Goal: Find specific page/section: Locate a particular part of the current website

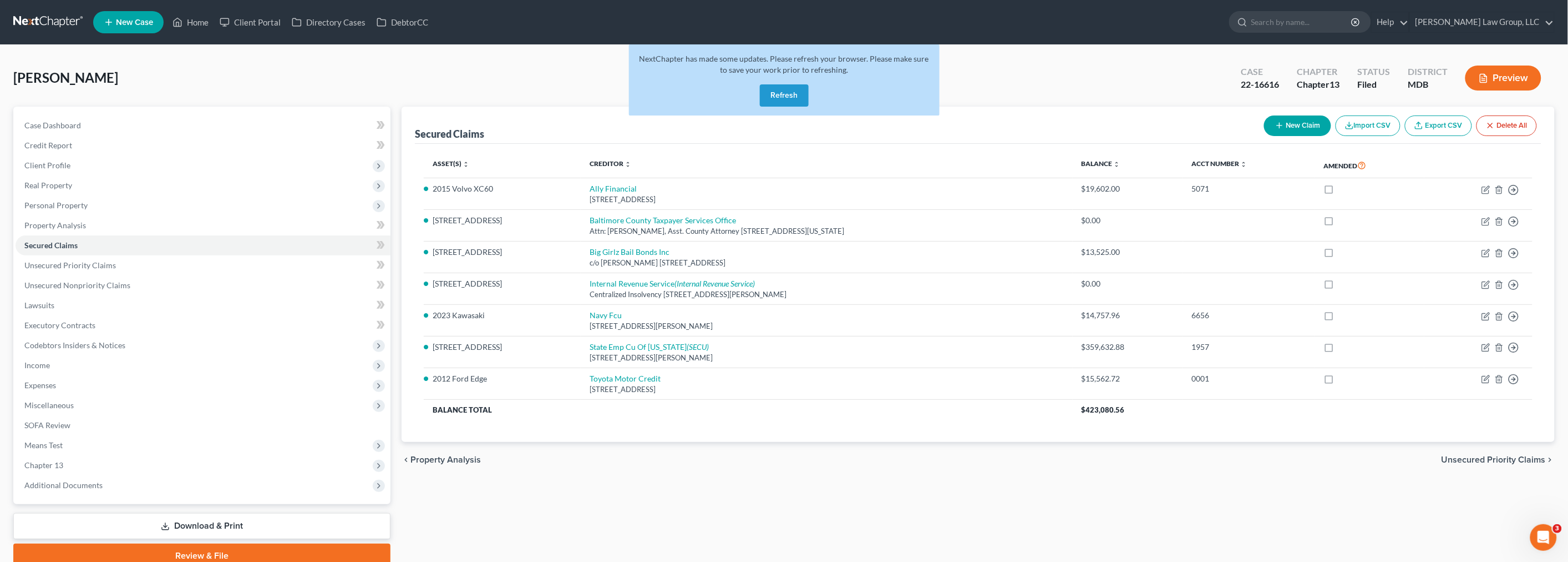
click at [814, 91] on div "NextChapter has made some updates. Please refresh your browser. Please make sur…" at bounding box center [784, 80] width 311 height 71
click at [790, 92] on button "Refresh" at bounding box center [784, 95] width 49 height 22
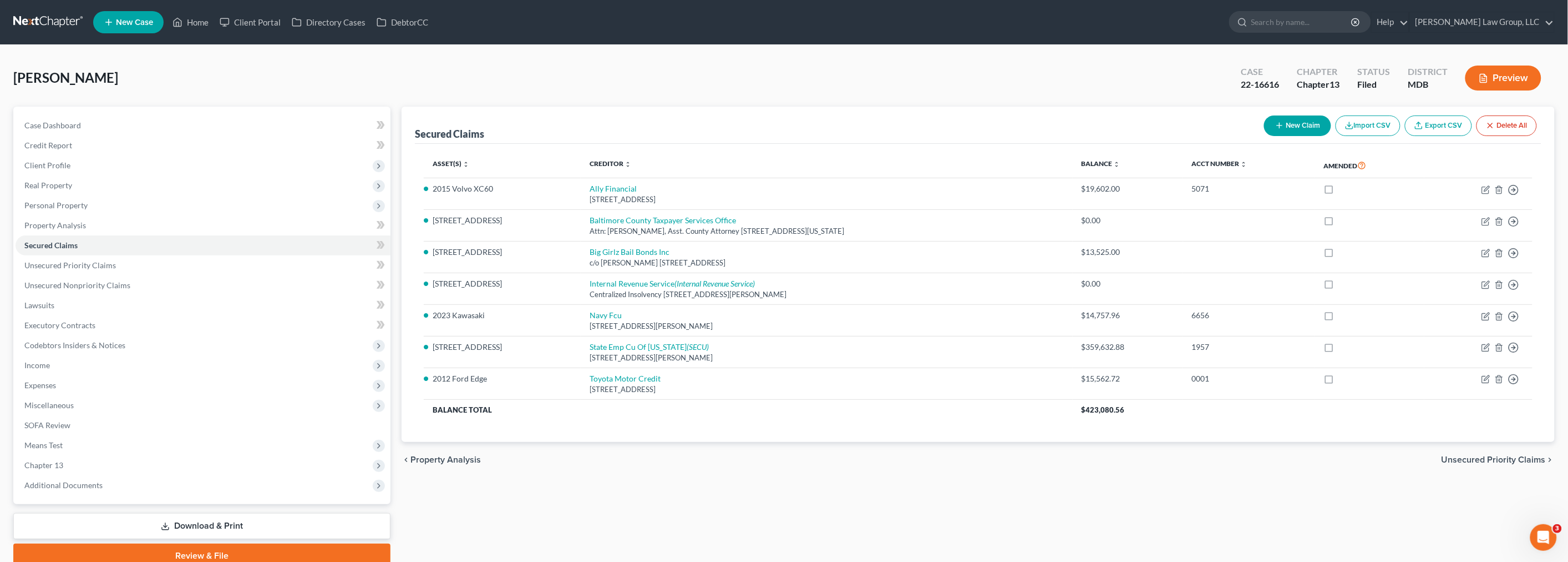
click at [66, 22] on link at bounding box center [49, 22] width 71 height 20
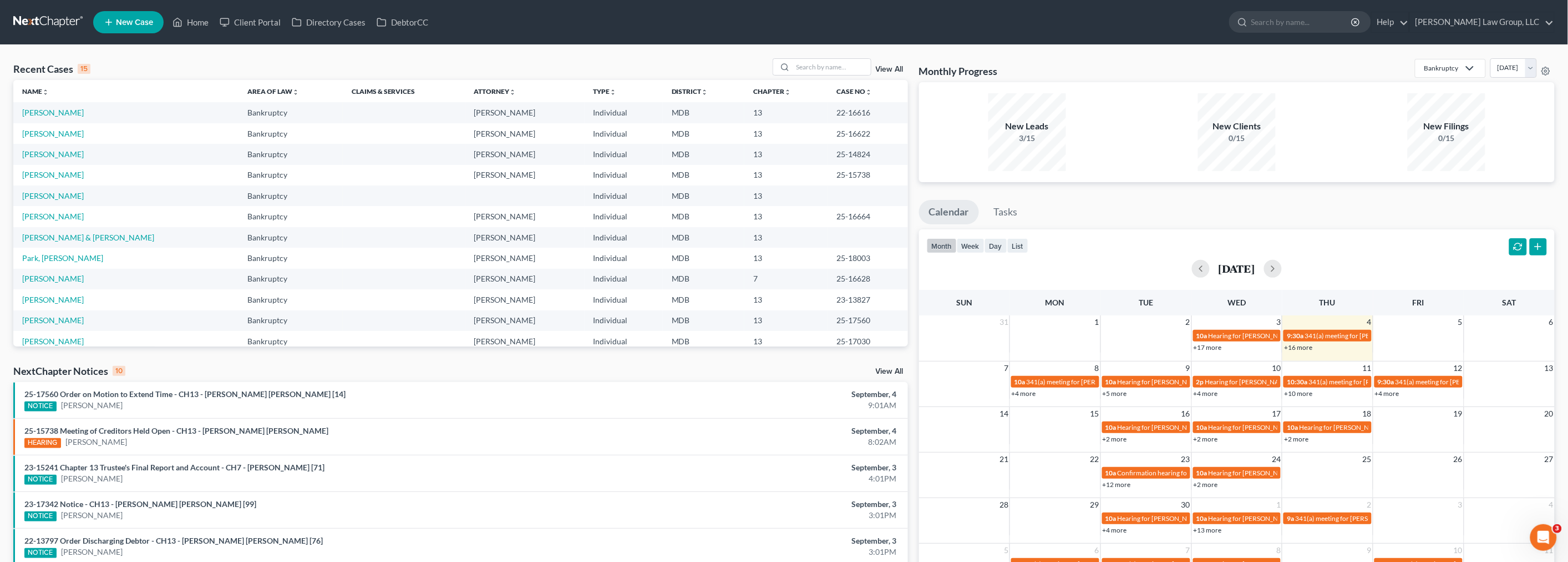
click at [54, 20] on link at bounding box center [49, 22] width 71 height 20
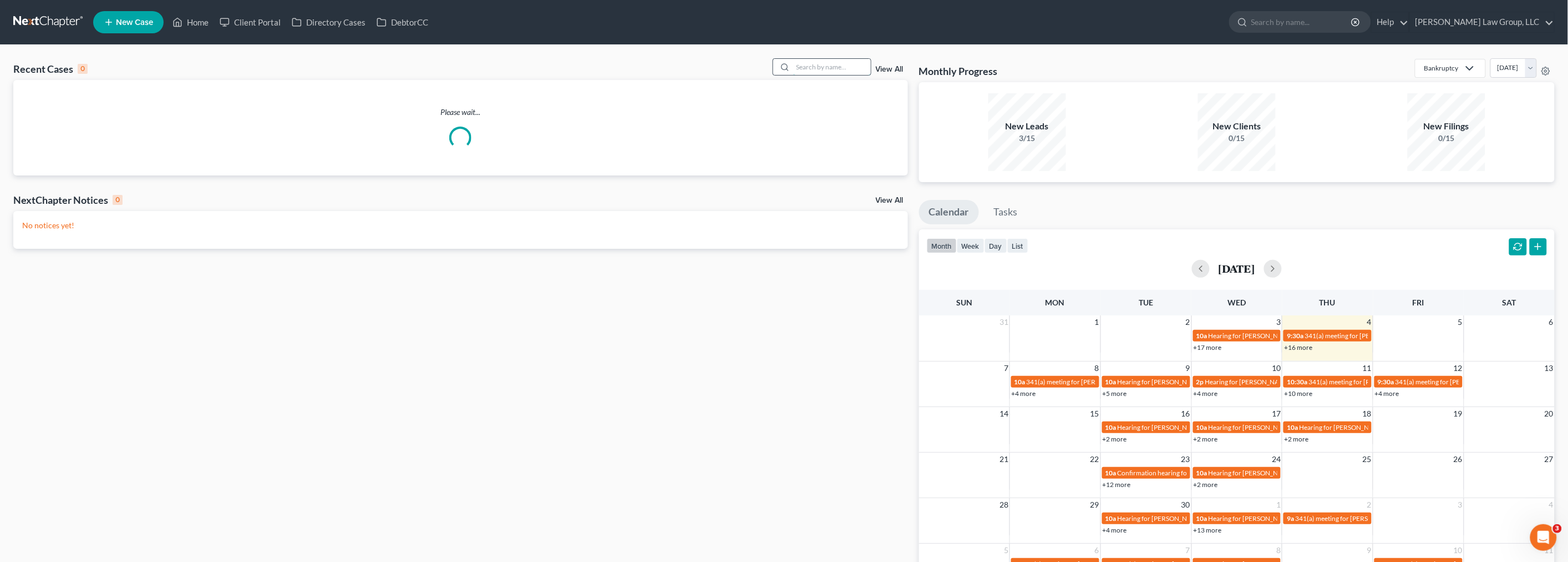
click at [808, 60] on input "search" at bounding box center [831, 66] width 78 height 16
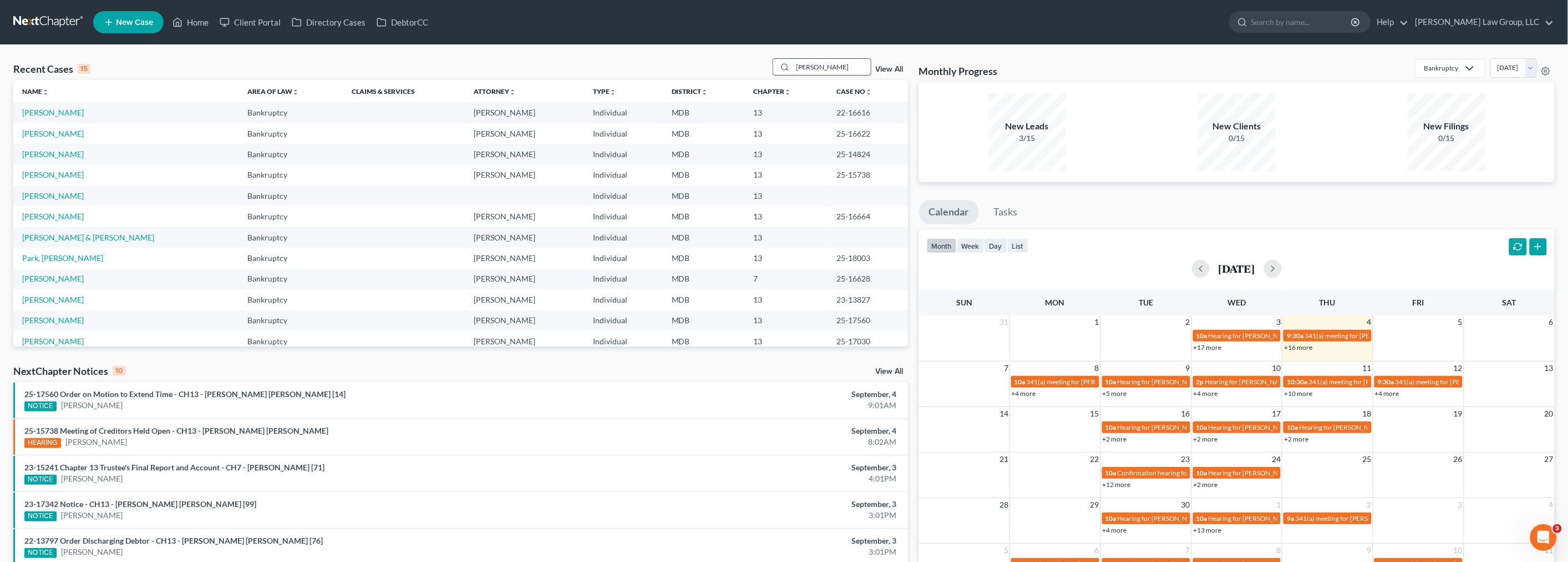
type input "kelly"
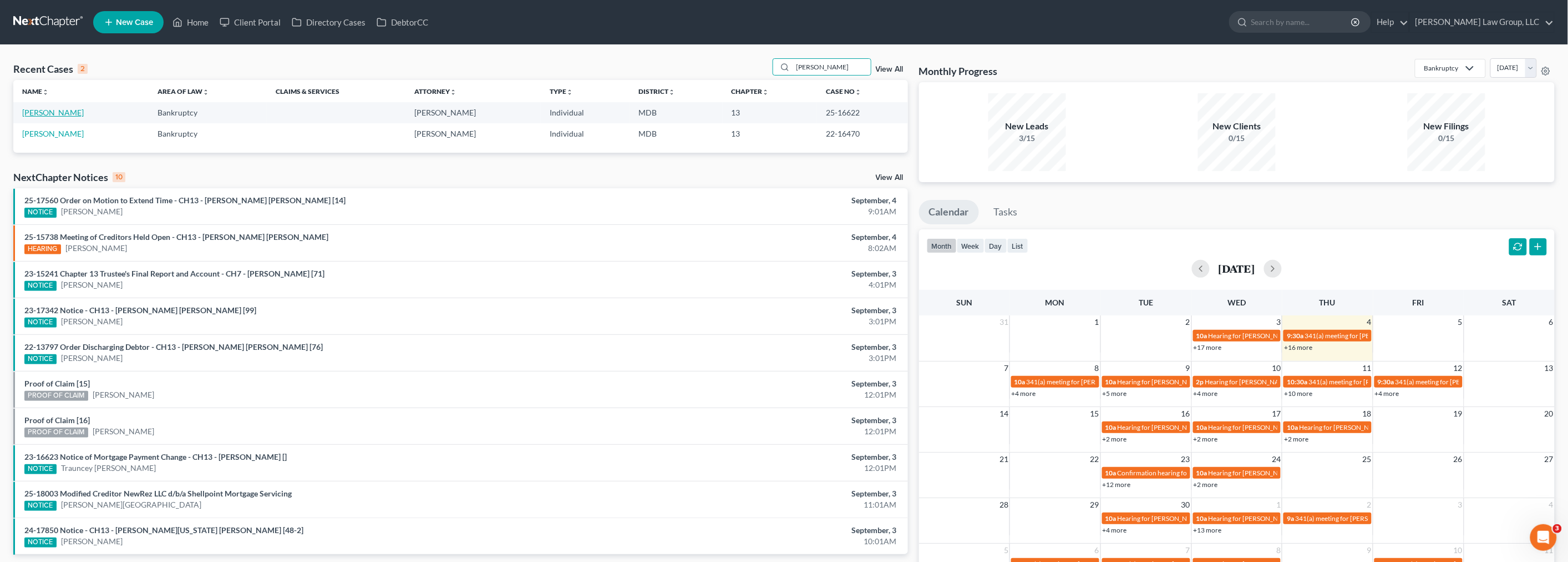
click at [57, 111] on link "[PERSON_NAME]" at bounding box center [53, 112] width 62 height 10
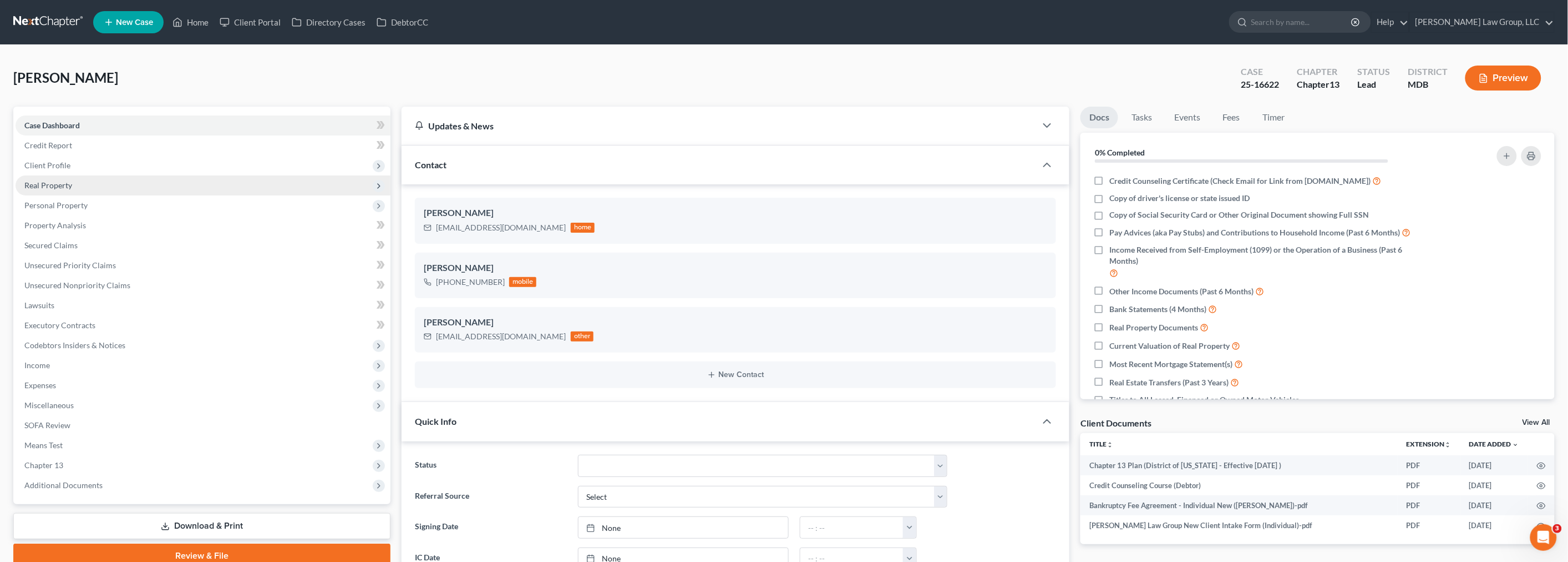
click at [71, 183] on span "Real Property" at bounding box center [203, 185] width 375 height 20
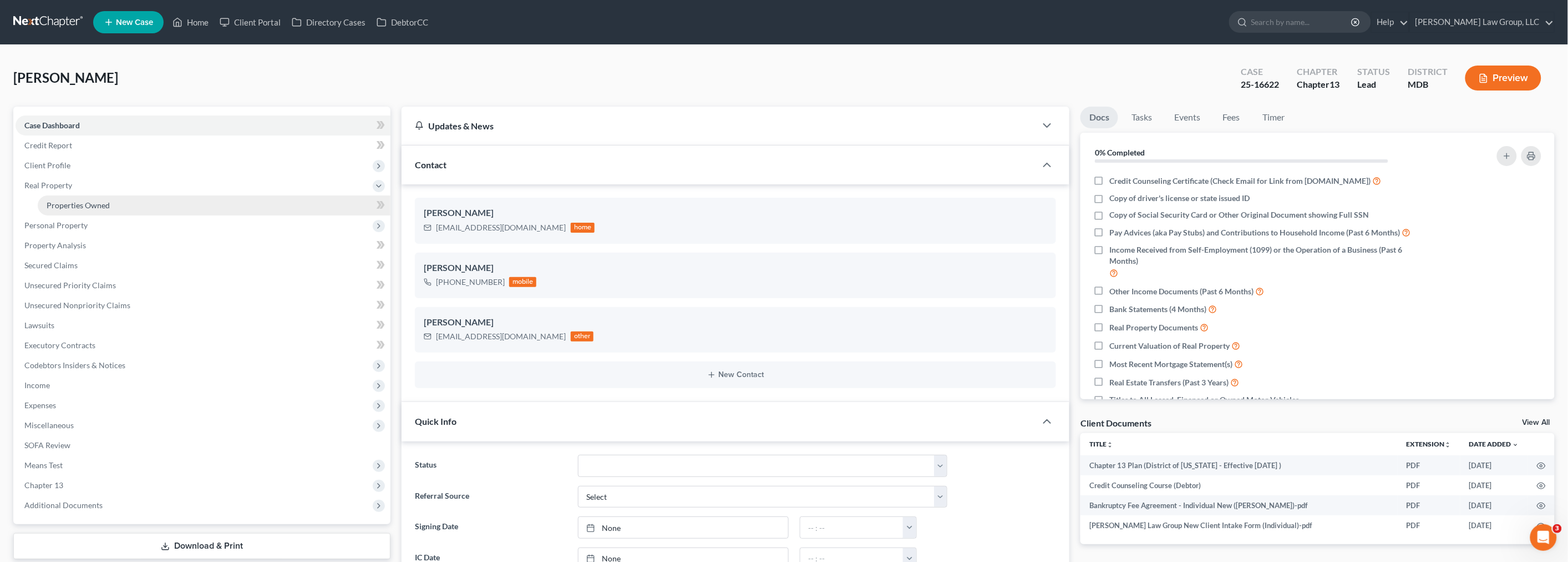
click at [75, 202] on span "Properties Owned" at bounding box center [78, 205] width 63 height 10
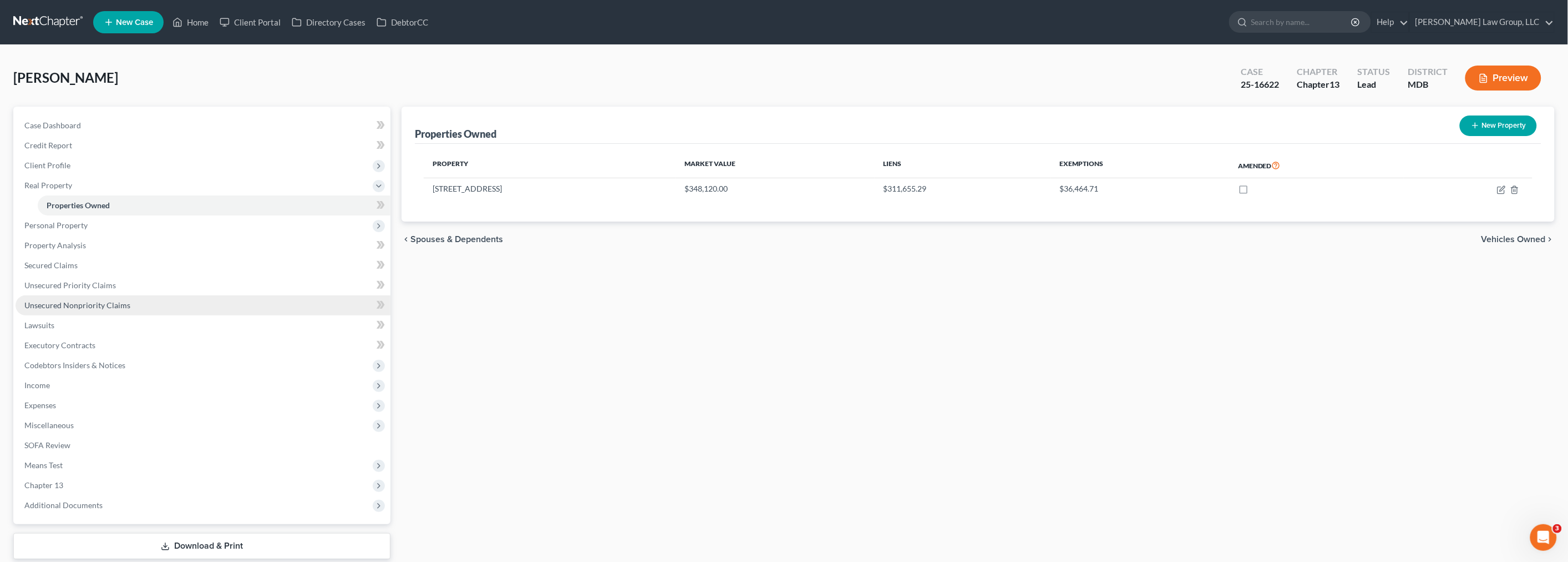
click at [71, 301] on span "Unsecured Nonpriority Claims" at bounding box center [77, 305] width 106 height 10
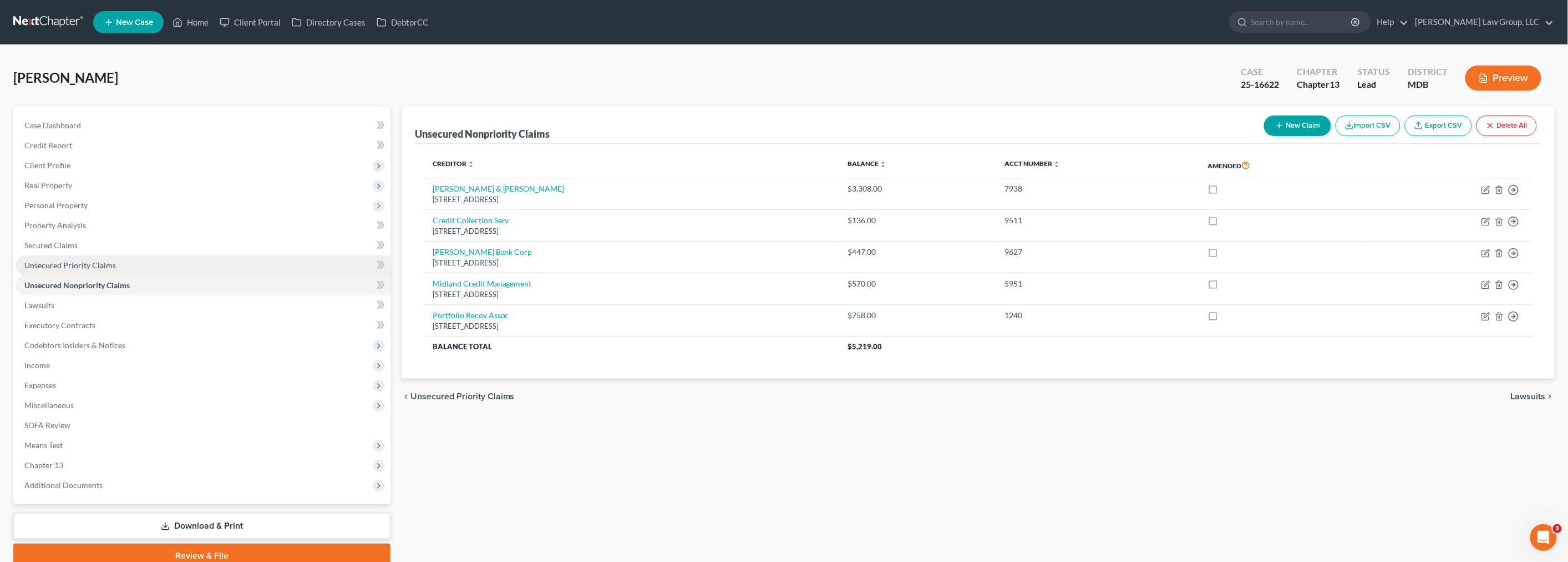
click at [68, 261] on span "Unsecured Priority Claims" at bounding box center [70, 265] width 92 height 10
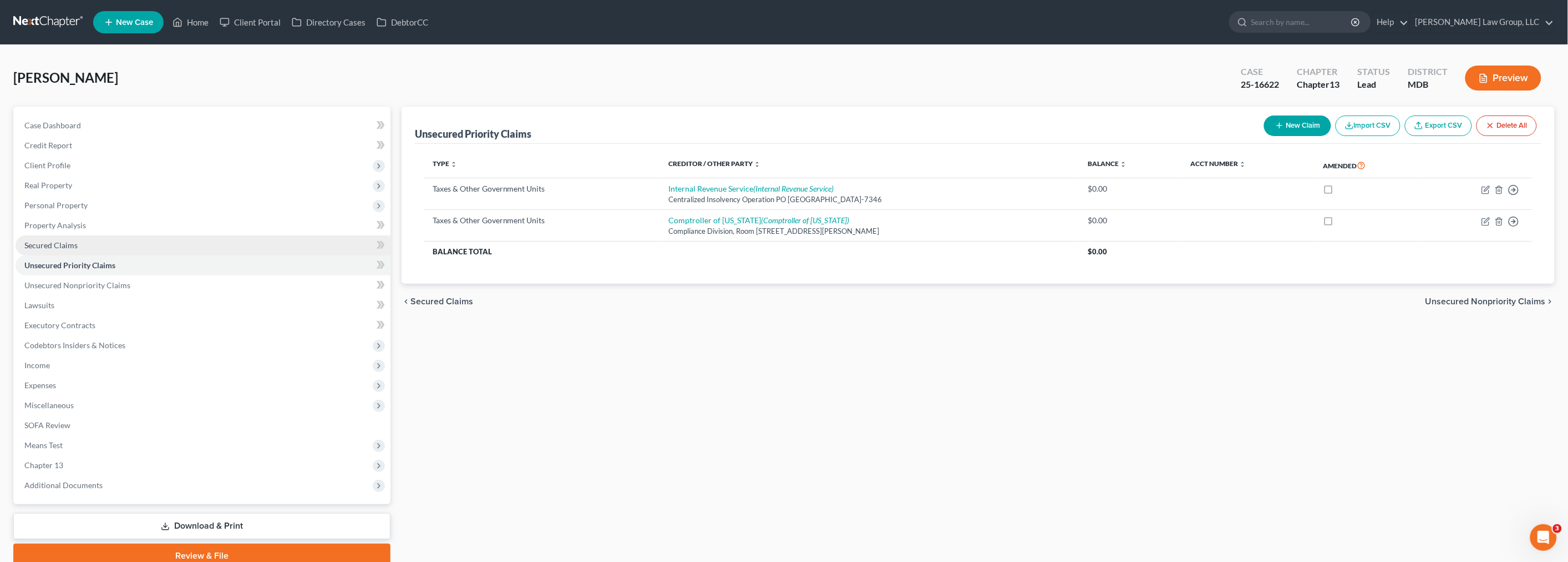
click at [67, 243] on span "Secured Claims" at bounding box center [50, 245] width 53 height 10
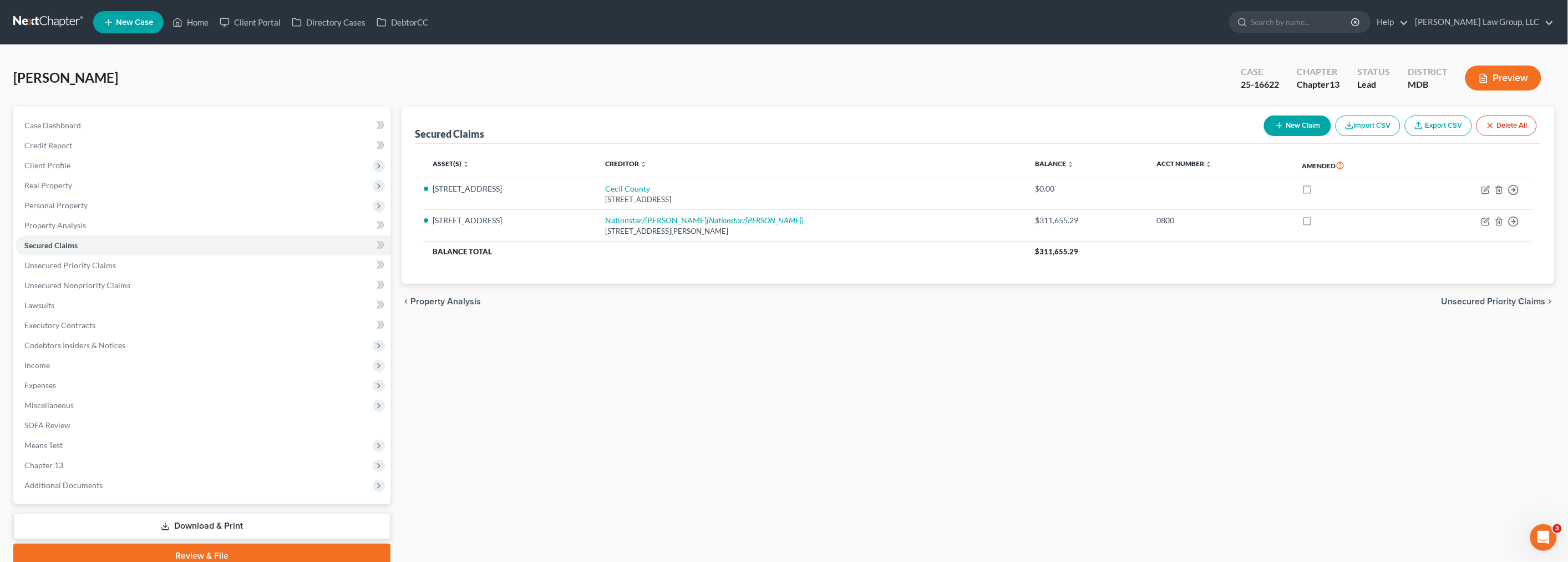
click at [62, 24] on link at bounding box center [49, 22] width 71 height 20
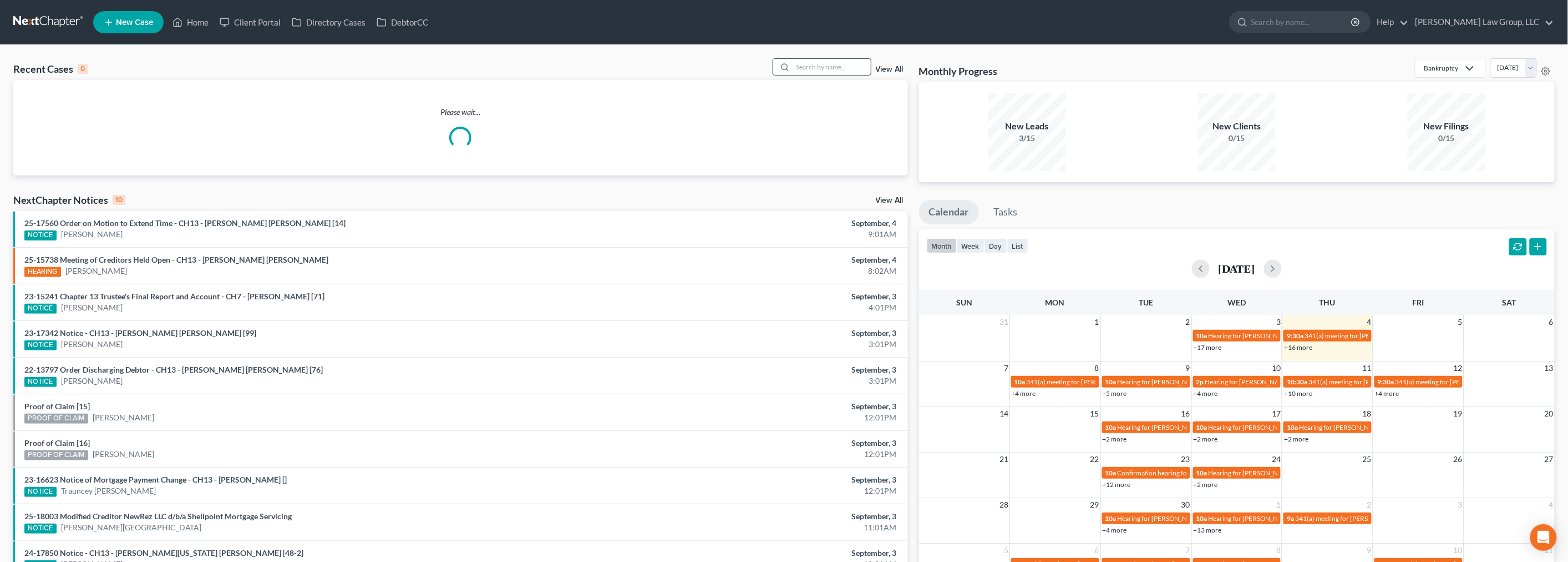
click at [819, 68] on input "search" at bounding box center [831, 66] width 78 height 16
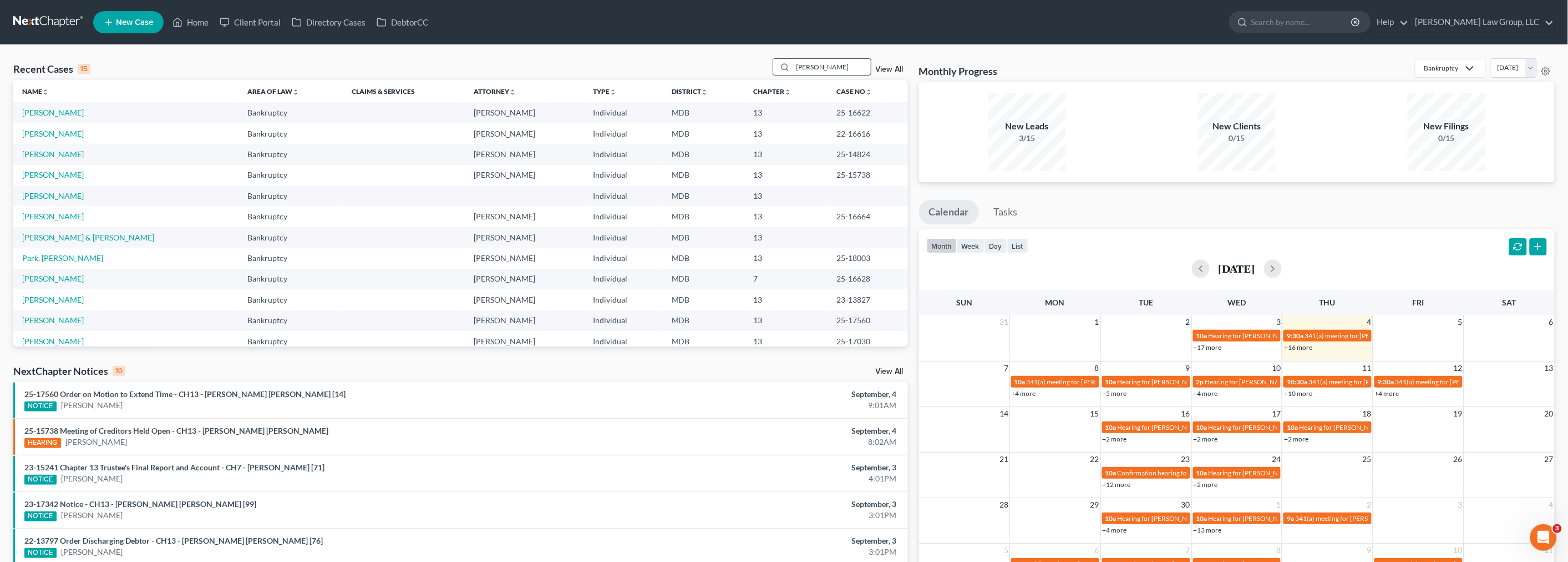
type input "seward"
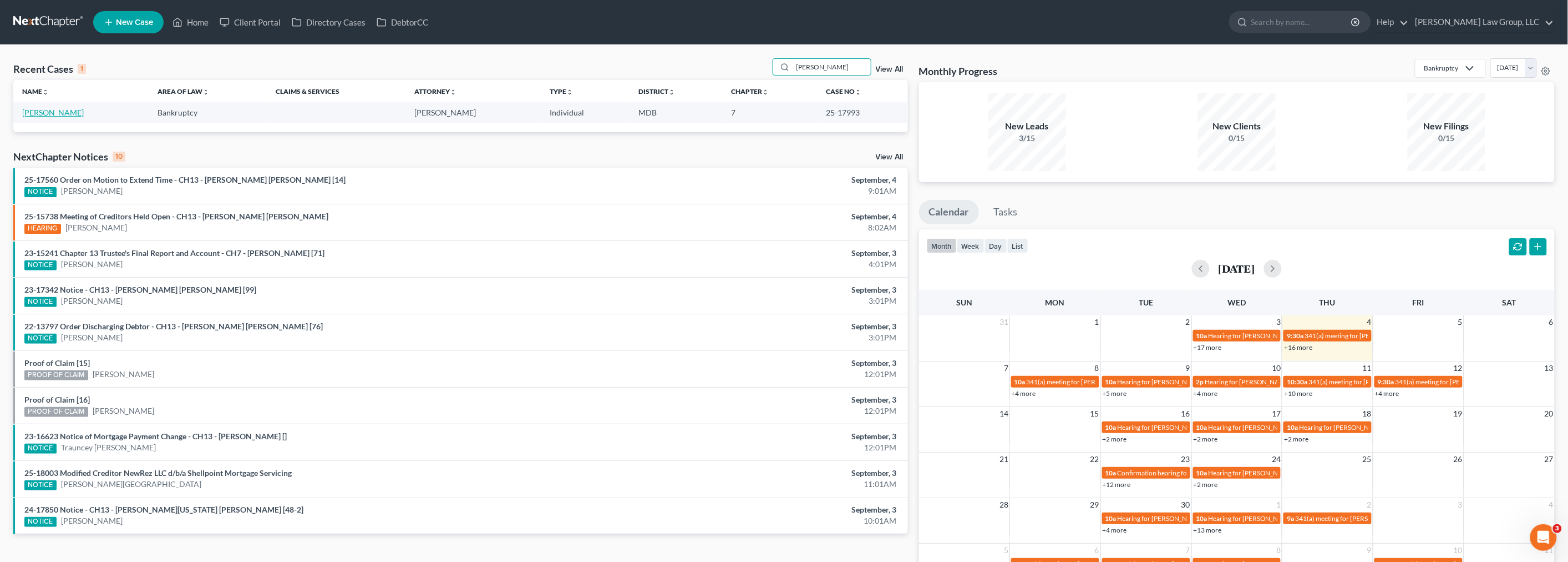
click at [50, 115] on link "[PERSON_NAME]" at bounding box center [53, 112] width 62 height 10
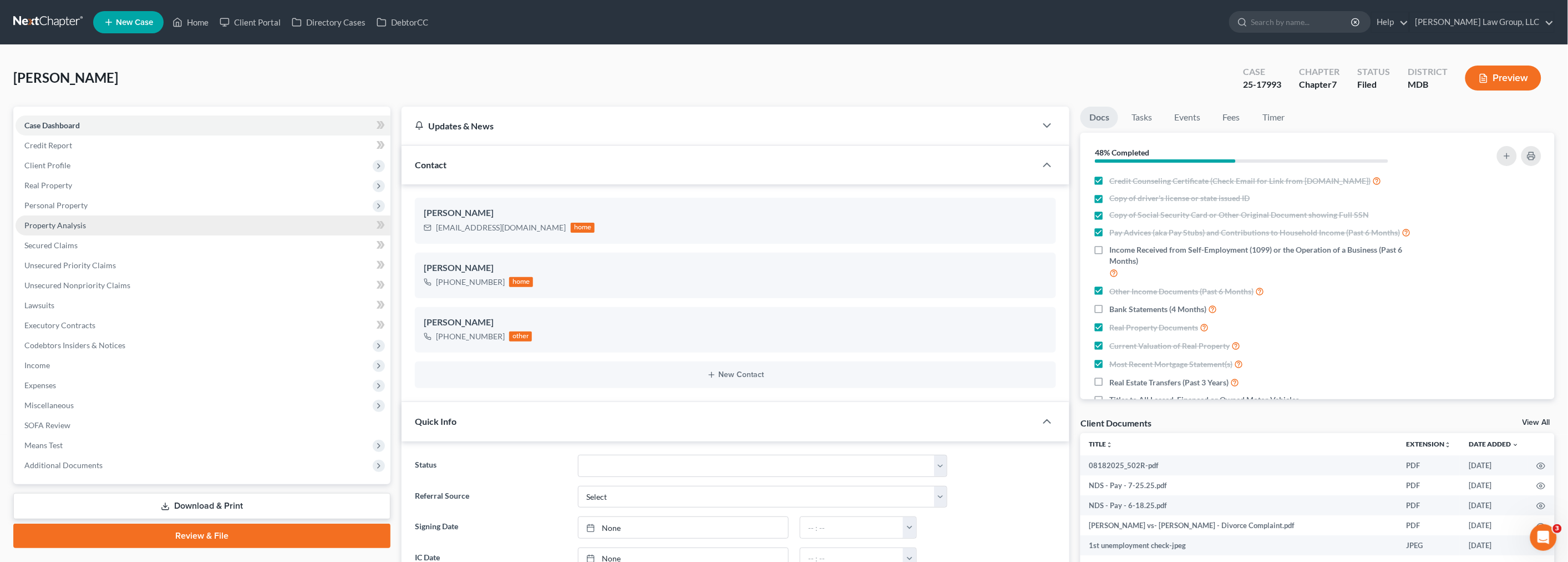
click at [87, 220] on link "Property Analysis" at bounding box center [203, 225] width 375 height 20
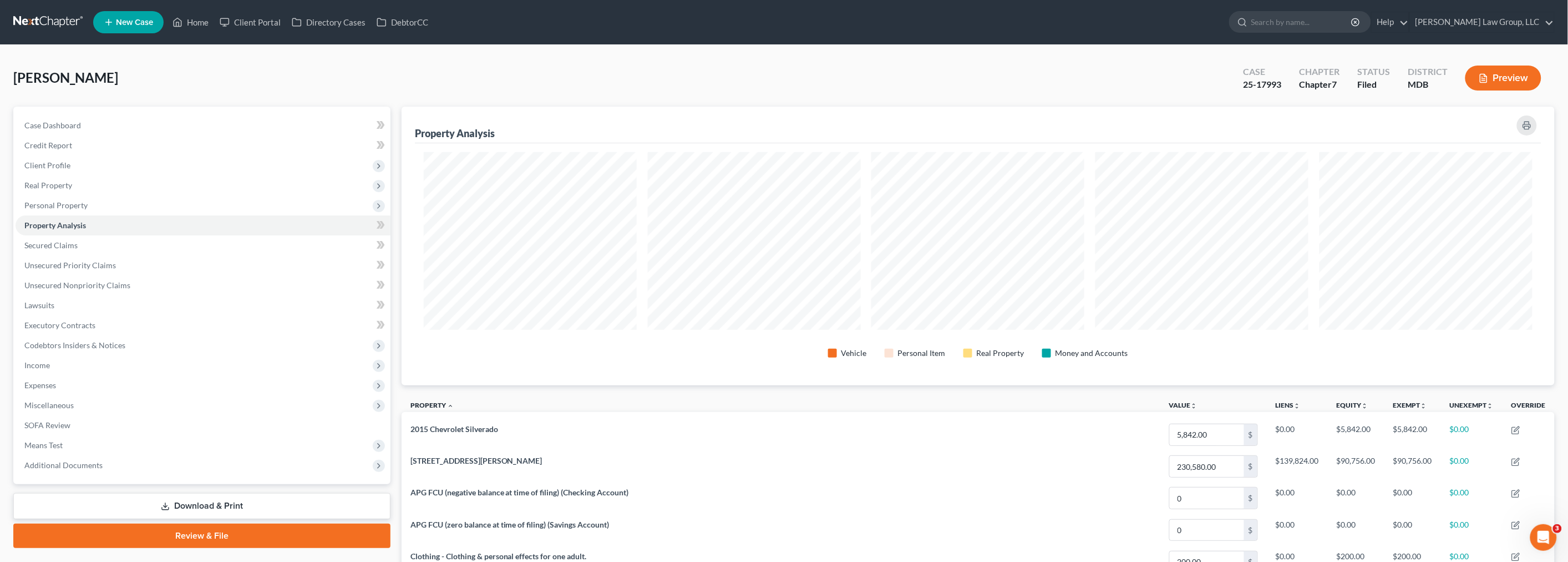
click at [58, 20] on link at bounding box center [49, 22] width 71 height 20
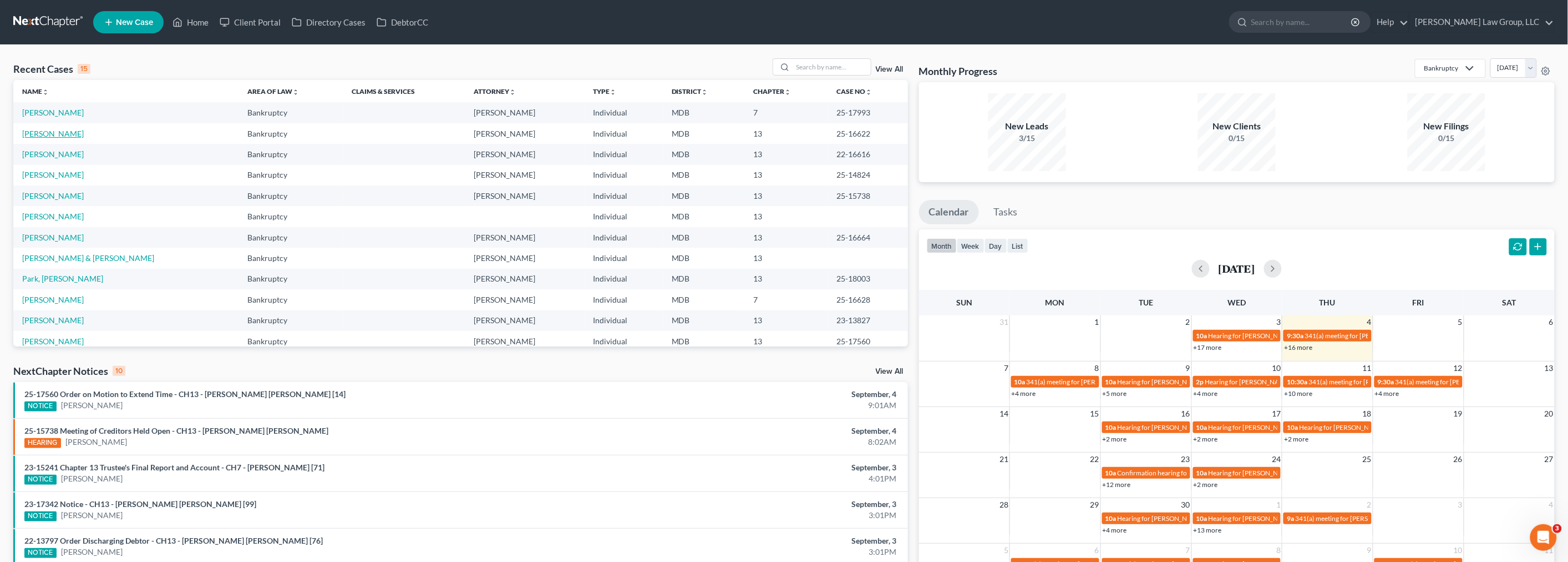
click at [50, 134] on link "[PERSON_NAME]" at bounding box center [53, 133] width 62 height 10
select select "4"
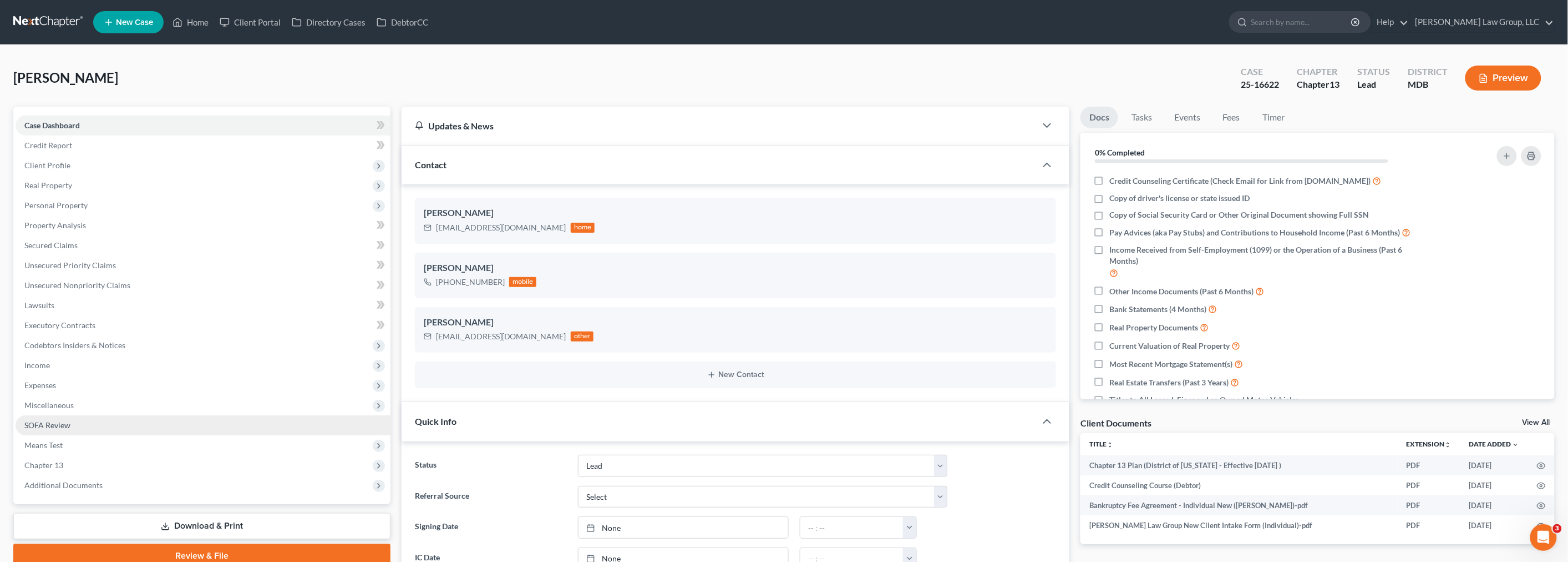
click at [73, 415] on link "SOFA Review" at bounding box center [203, 425] width 375 height 20
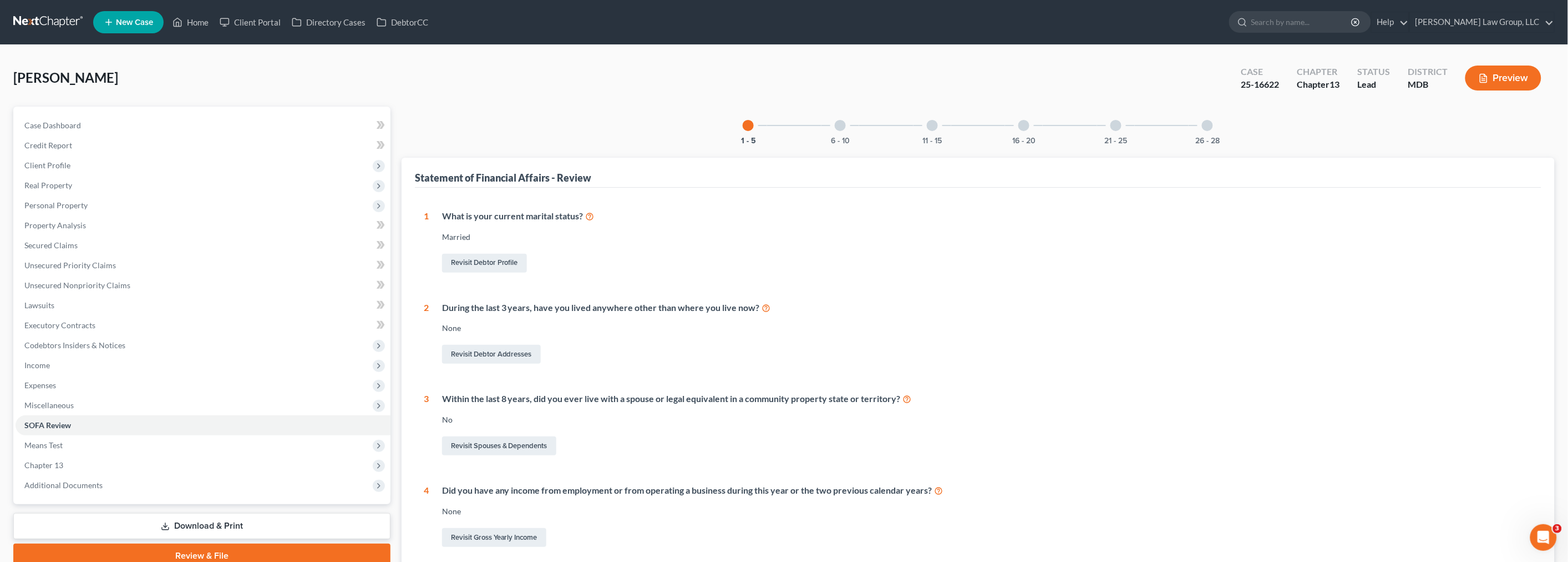
click at [839, 124] on div at bounding box center [840, 125] width 11 height 11
